Goal: Complete application form

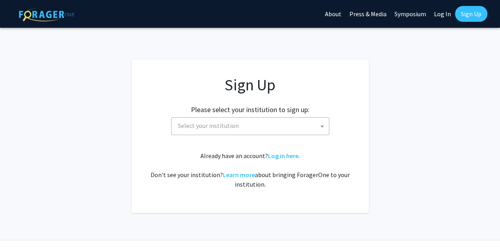
click at [187, 128] on span "Select your institution" at bounding box center [208, 125] width 61 height 8
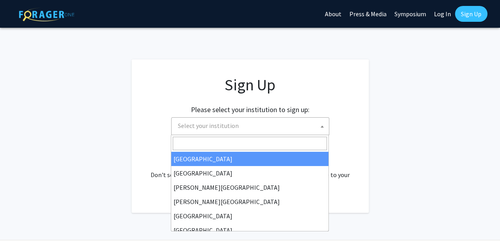
type input "j"
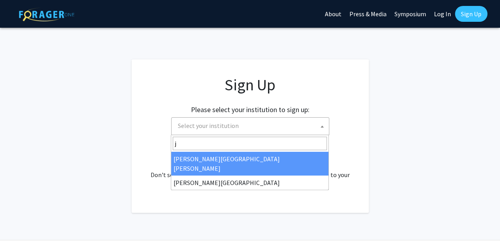
select select "1"
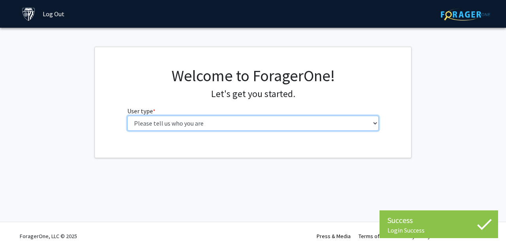
click at [269, 125] on select "Please tell us who you are Undergraduate Student Master's Student Doctoral Cand…" at bounding box center [253, 122] width 252 height 15
select select "1: undergrad"
click at [127, 115] on select "Please tell us who you are Undergraduate Student Master's Student Doctoral Cand…" at bounding box center [253, 122] width 252 height 15
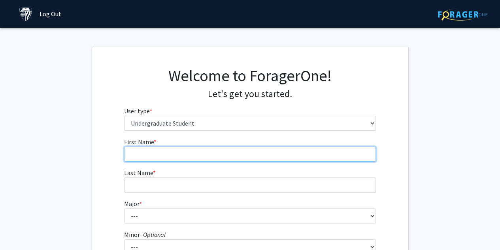
click at [139, 154] on input "First Name * required" at bounding box center [250, 153] width 252 height 15
type input "Julian"
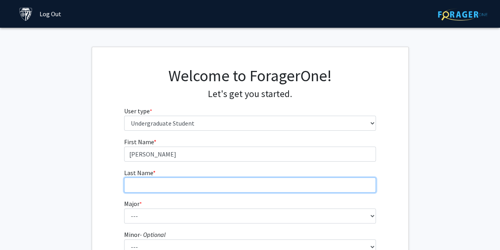
type input "Pitts"
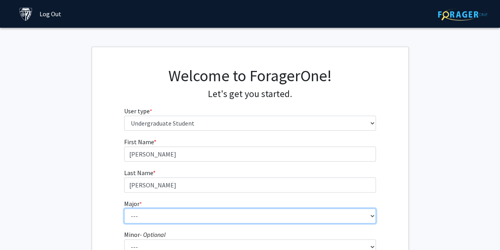
click at [142, 220] on select "--- Africana Studies Anthropology Applied Mathematics & Statistics Archaeology …" at bounding box center [250, 215] width 252 height 15
select select "40: 54"
click at [124, 208] on select "--- Africana Studies Anthropology Applied Mathematics & Statistics Archaeology …" at bounding box center [250, 215] width 252 height 15
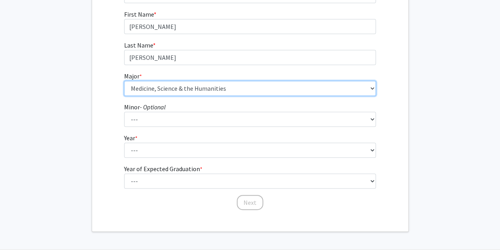
scroll to position [132, 0]
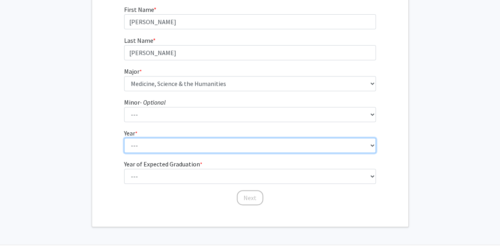
click at [172, 151] on select "--- First-year Sophomore Junior Senior Postbaccalaureate Certificate" at bounding box center [250, 145] width 252 height 15
select select "2: sophomore"
click at [124, 138] on select "--- First-year Sophomore Junior Senior Postbaccalaureate Certificate" at bounding box center [250, 145] width 252 height 15
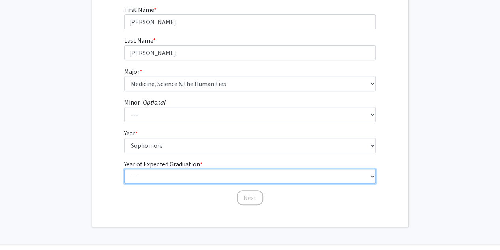
click at [152, 181] on select "--- 2025 2026 2027 2028 2029 2030 2031 2032 2033 2034" at bounding box center [250, 175] width 252 height 15
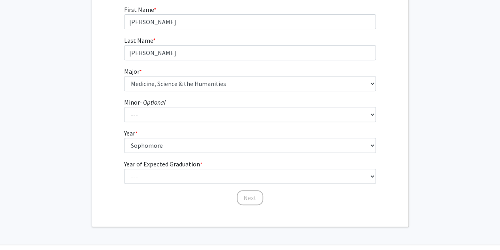
click at [104, 106] on div "First Name * required Julian Last Name * required Pitts Major * required --- Af…" at bounding box center [250, 105] width 316 height 201
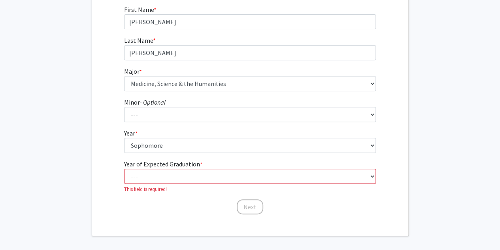
click at [123, 175] on div "First Name * required Julian Last Name * required Pitts Major * required --- Af…" at bounding box center [250, 110] width 264 height 210
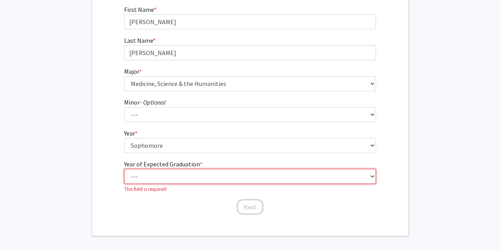
click at [128, 175] on select "--- 2025 2026 2027 2028 2029 2030 2031 2032 2033 2034" at bounding box center [250, 175] width 252 height 15
select select "5: 2029"
click at [124, 168] on select "--- 2025 2026 2027 2028 2029 2030 2031 2032 2033 2034" at bounding box center [250, 175] width 252 height 15
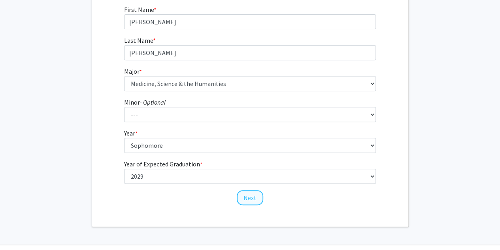
click at [240, 193] on div "Next" at bounding box center [250, 194] width 252 height 8
click at [240, 193] on button "Next" at bounding box center [250, 197] width 26 height 15
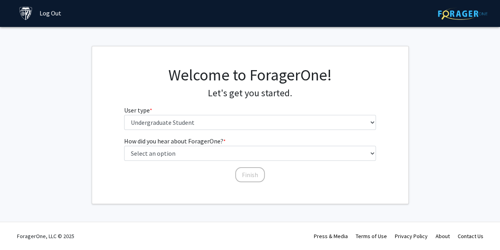
scroll to position [0, 0]
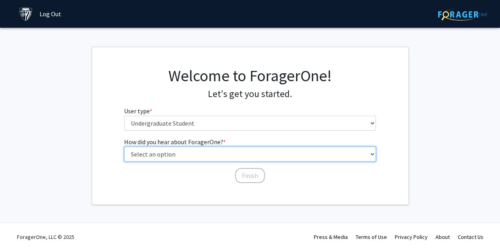
click at [219, 160] on select "Select an option Peer/student recommendation Faculty/staff recommendation Unive…" at bounding box center [250, 153] width 252 height 15
click at [124, 146] on select "Select an option Peer/student recommendation Faculty/staff recommendation Unive…" at bounding box center [250, 153] width 252 height 15
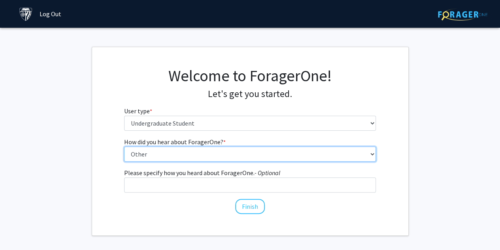
click at [175, 152] on select "Select an option Peer/student recommendation Faculty/staff recommendation Unive…" at bounding box center [250, 153] width 252 height 15
select select "3: university_website"
click at [124, 146] on select "Select an option Peer/student recommendation Faculty/staff recommendation Unive…" at bounding box center [250, 153] width 252 height 15
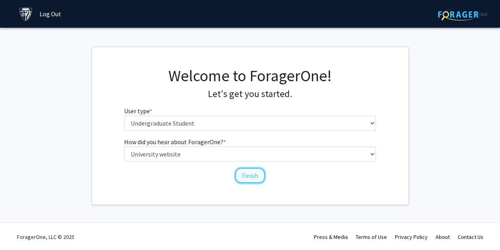
click at [240, 175] on button "Finish" at bounding box center [250, 175] width 30 height 15
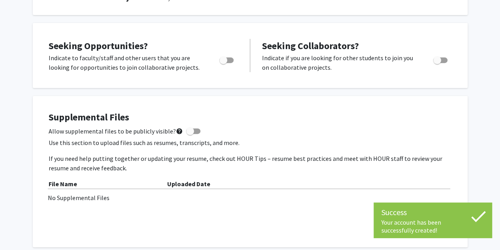
scroll to position [136, 0]
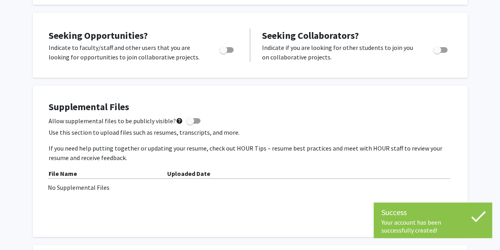
click at [226, 49] on span "Toggle" at bounding box center [223, 50] width 8 height 8
click at [223, 53] on input "Are you actively seeking opportunities?" at bounding box center [223, 53] width 0 height 0
checkbox input "true"
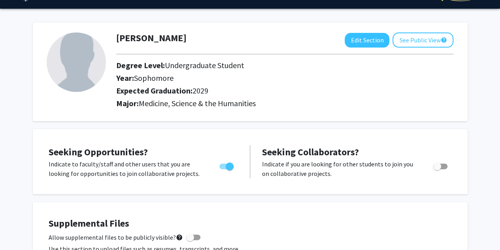
scroll to position [11, 0]
